Goal: Task Accomplishment & Management: Manage account settings

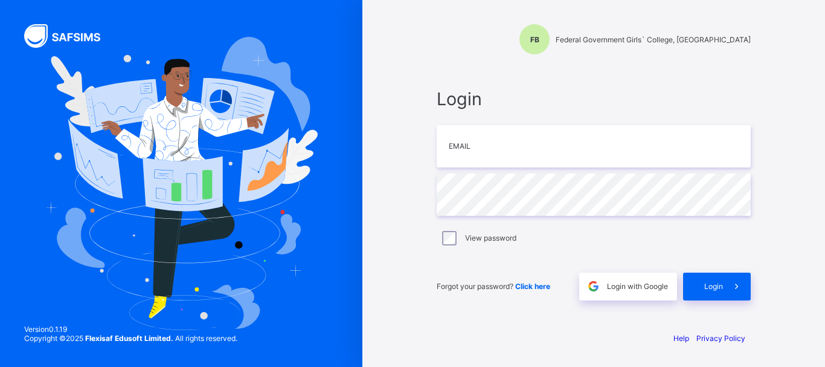
type input "**********"
click at [700, 283] on div "Login" at bounding box center [717, 286] width 68 height 28
click at [705, 286] on span "Login" at bounding box center [713, 285] width 19 height 9
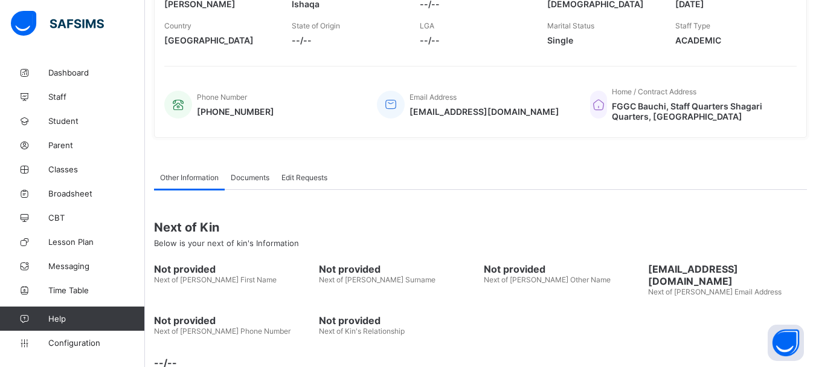
scroll to position [267, 0]
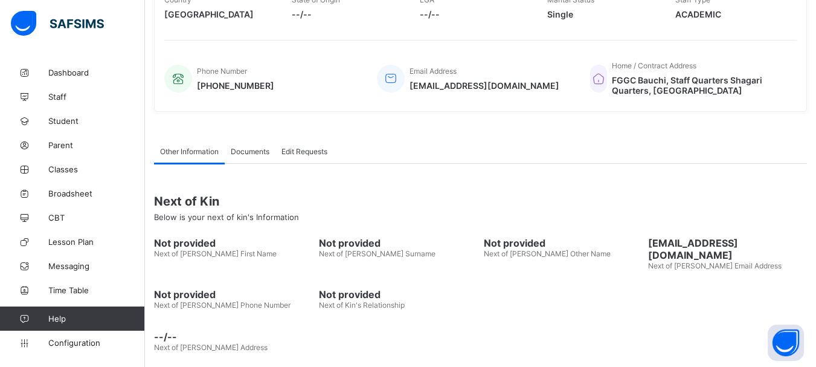
click at [49, 71] on span "Dashboard" at bounding box center [96, 73] width 97 height 10
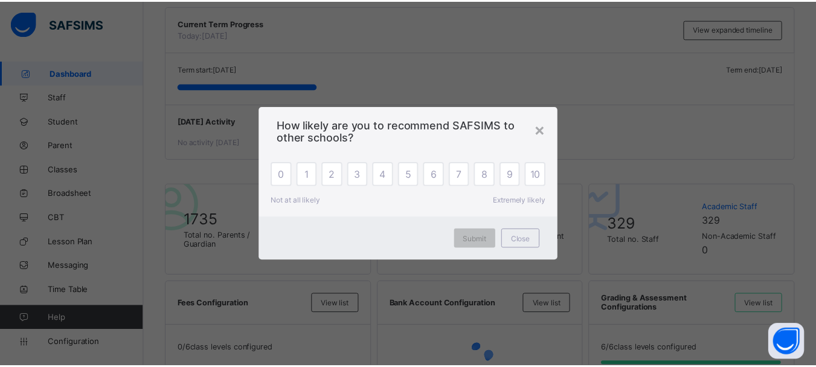
scroll to position [121, 0]
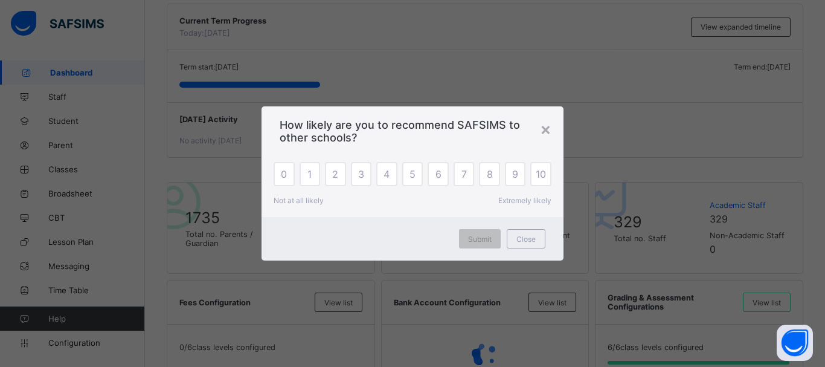
click at [535, 175] on div "10" at bounding box center [540, 174] width 21 height 24
click at [535, 176] on div "10" at bounding box center [540, 174] width 21 height 24
click at [541, 130] on div "×" at bounding box center [545, 128] width 11 height 21
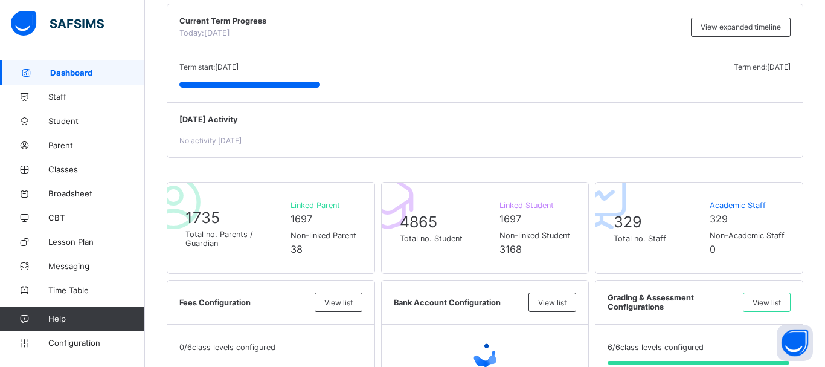
click at [481, 233] on span at bounding box center [447, 232] width 94 height 3
click at [479, 228] on div "4865 Total no. Student" at bounding box center [447, 228] width 94 height 30
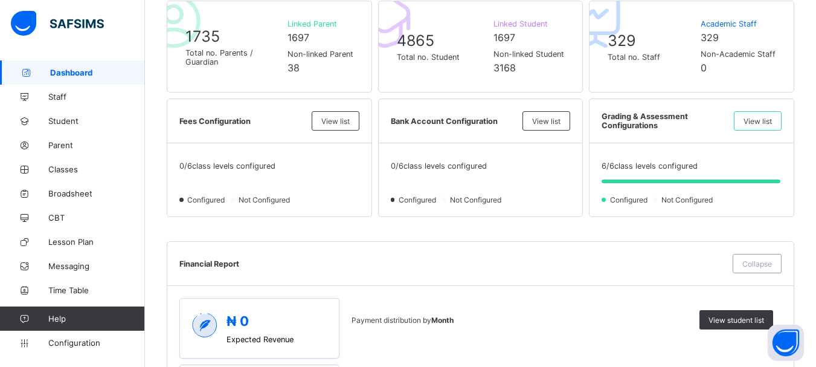
scroll to position [362, 0]
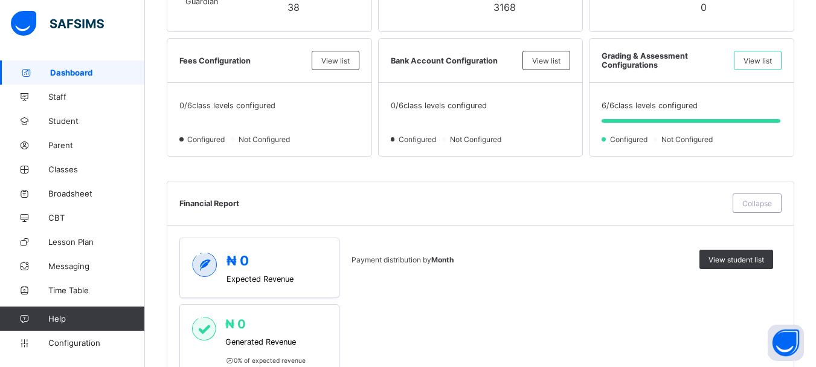
click at [82, 99] on span "Staff" at bounding box center [96, 97] width 97 height 10
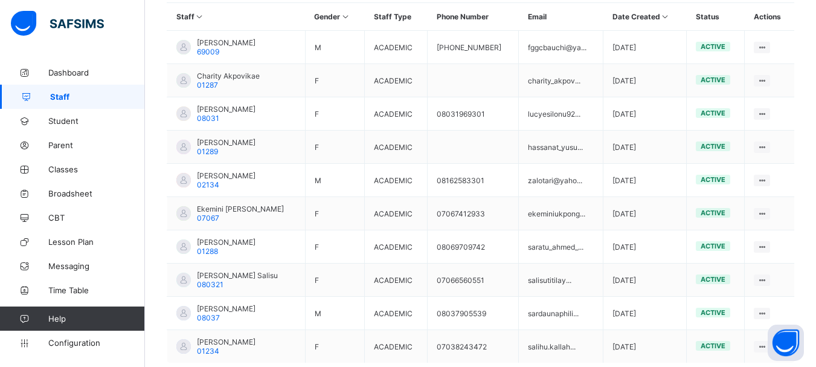
scroll to position [302, 0]
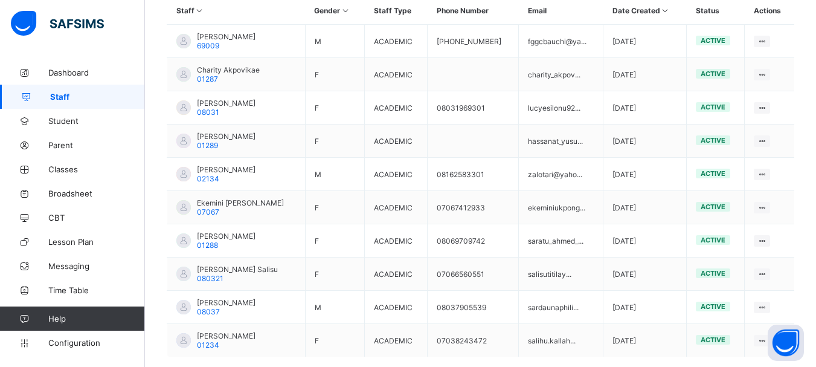
click at [541, 191] on td "ekeminiukpong..." at bounding box center [561, 207] width 85 height 33
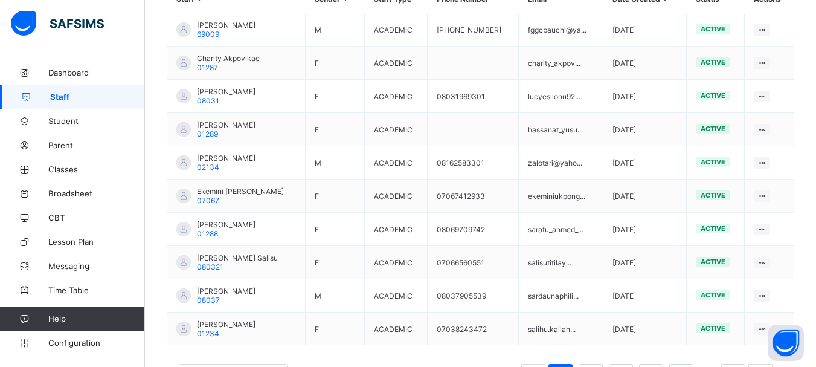
scroll to position [365, 0]
